Goal: Transaction & Acquisition: Purchase product/service

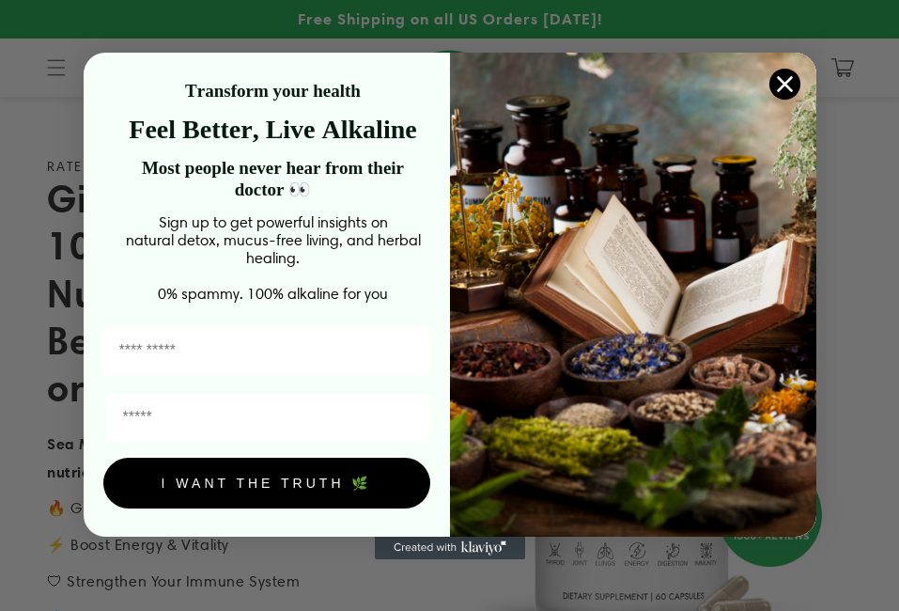
click at [787, 84] on icon "Close dialog" at bounding box center [784, 83] width 13 height 13
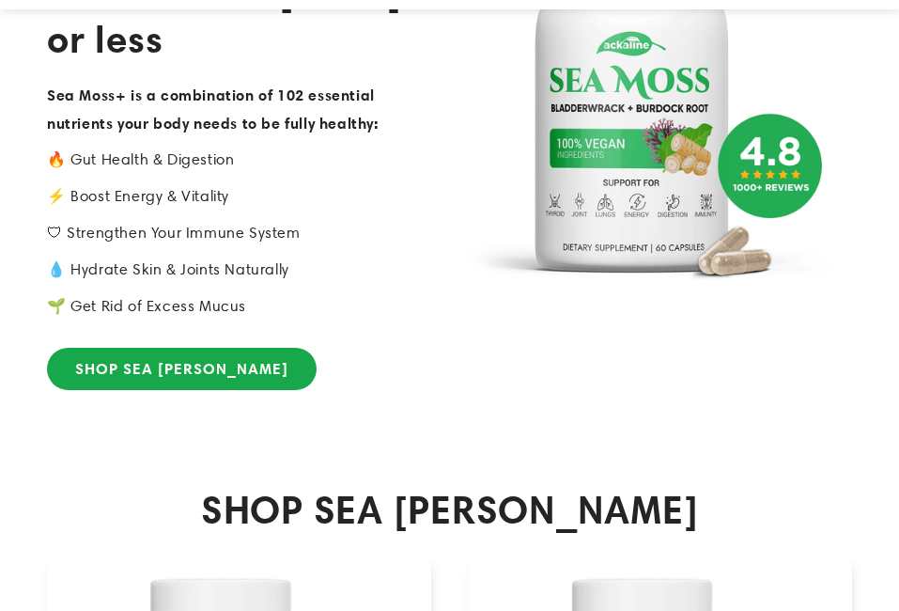
scroll to position [376, 0]
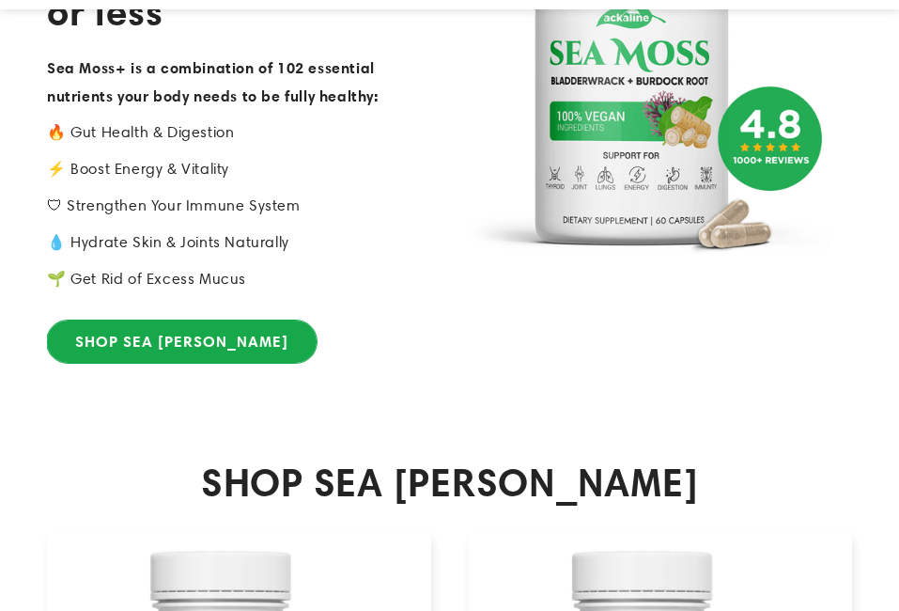
click at [212, 354] on link "SHOP SEA [PERSON_NAME]" at bounding box center [182, 341] width 270 height 42
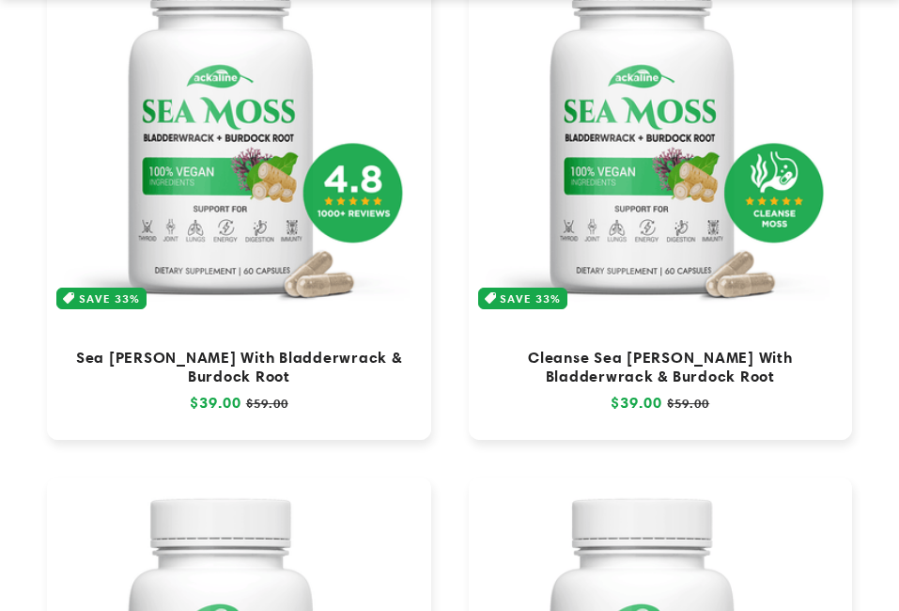
scroll to position [470, 0]
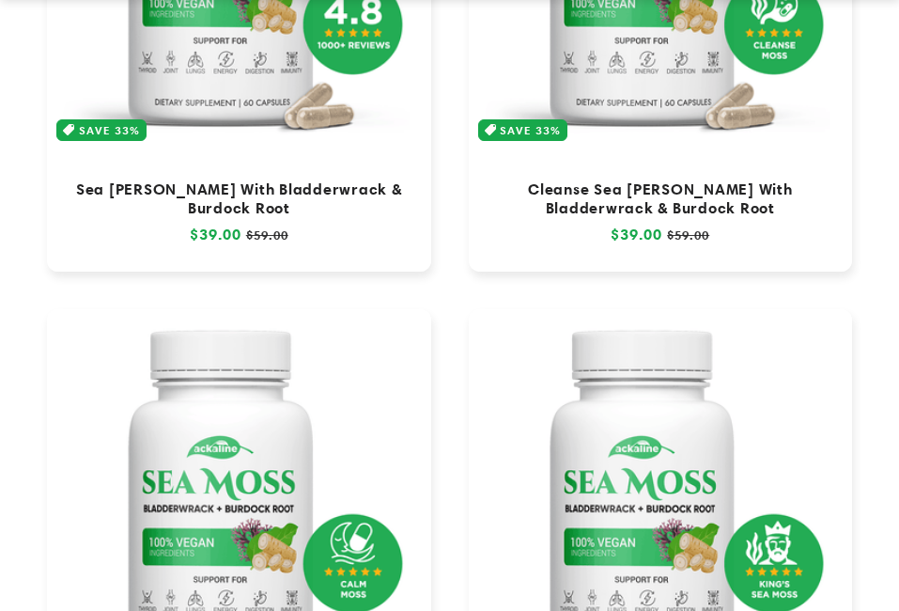
click at [632, 207] on link "Cleanse Sea [PERSON_NAME] With Bladderwrack & Burdock Root" at bounding box center [661, 198] width 347 height 38
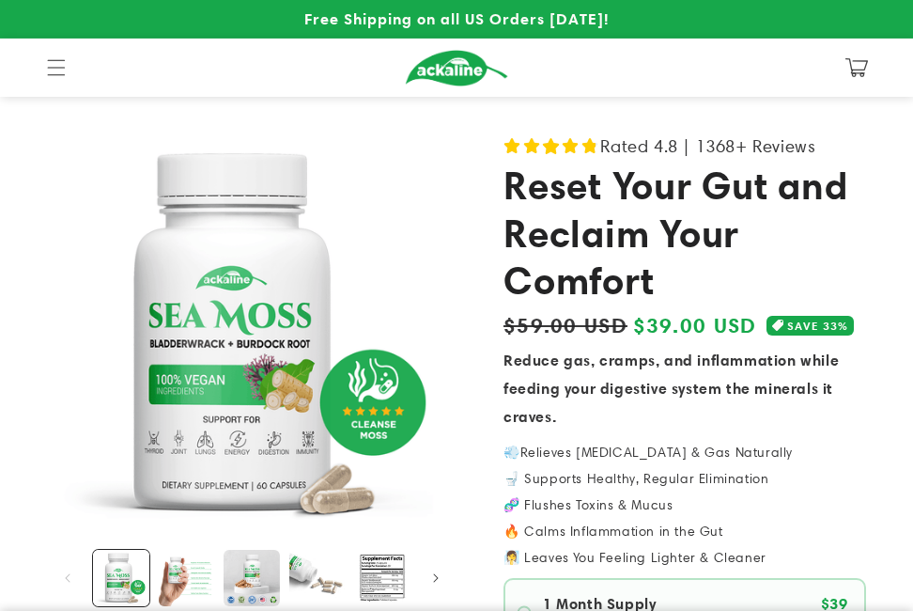
scroll to position [376, 0]
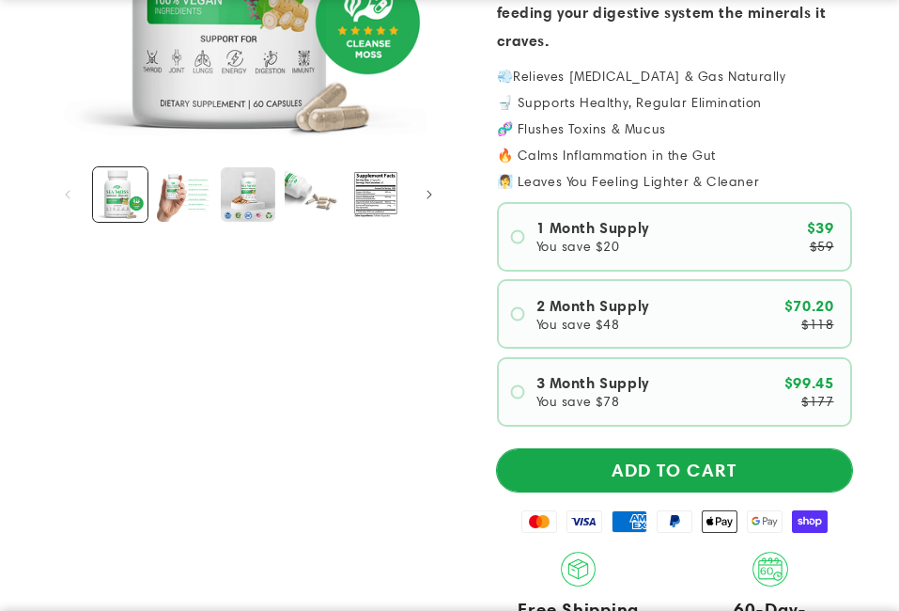
click at [712, 477] on button "ADD TO CART" at bounding box center [675, 470] width 356 height 42
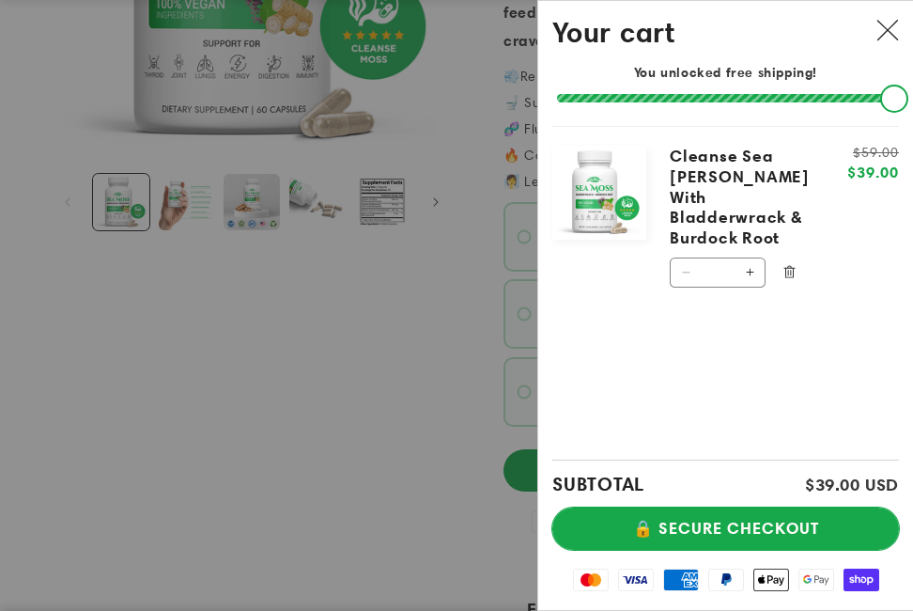
click at [765, 522] on button "🔒 SECURE CHECKOUT" at bounding box center [726, 528] width 347 height 42
